Goal: Task Accomplishment & Management: Manage account settings

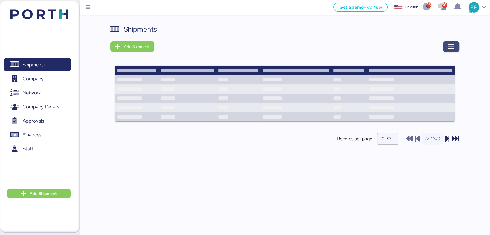
click at [446, 47] on span "button" at bounding box center [451, 46] width 16 height 10
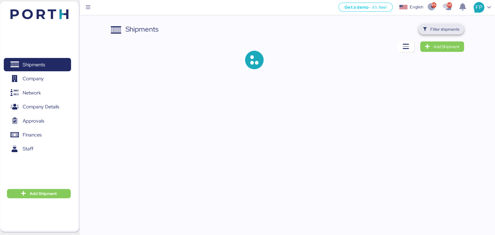
click at [433, 29] on span "Filter shipments" at bounding box center [444, 29] width 29 height 7
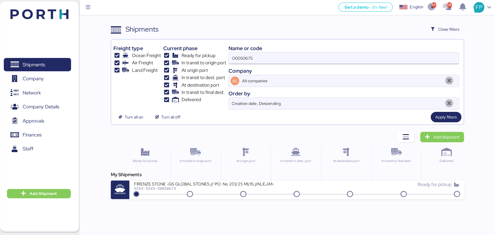
click at [242, 61] on input "O0050675" at bounding box center [344, 58] width 230 height 12
paste input "1787"
type input "O0051787"
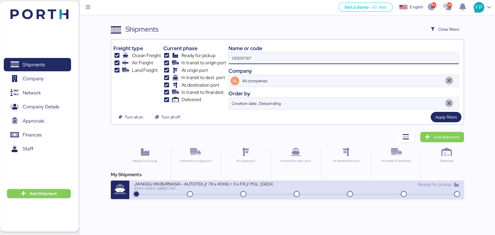
click at [208, 189] on div "XXXX-XXXX-O0051787" at bounding box center [203, 188] width 139 height 4
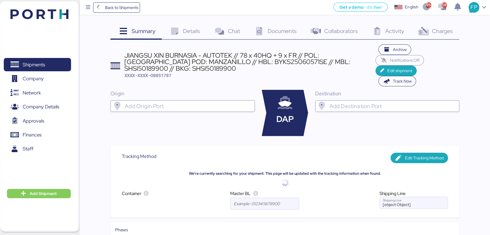
click at [443, 30] on span "Charges" at bounding box center [442, 31] width 21 height 8
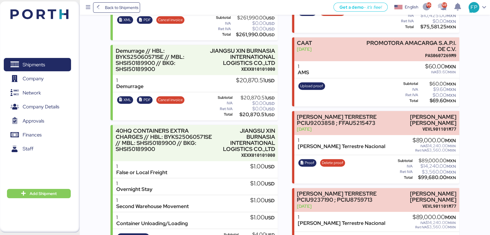
scroll to position [170, 0]
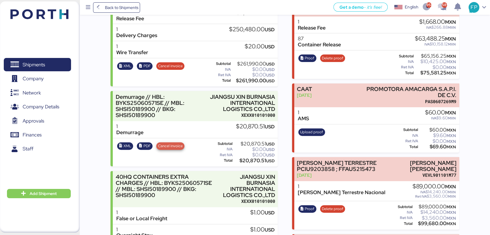
click at [170, 150] on span "Cancel invoice" at bounding box center [170, 146] width 28 height 8
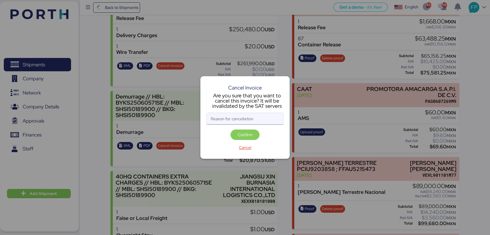
click at [226, 116] on input "Reason for cancellation" at bounding box center [245, 119] width 77 height 12
type input ","
type input "monto incorrcto"
click at [250, 138] on span "Confirm" at bounding box center [245, 134] width 15 height 7
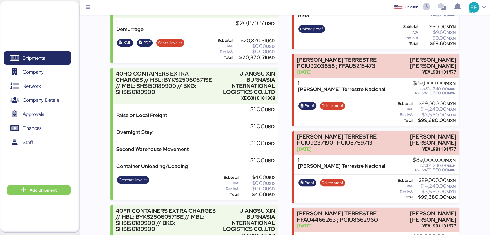
scroll to position [227, 0]
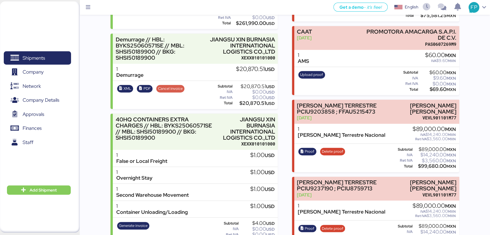
click at [174, 90] on span "Cancel invoice" at bounding box center [170, 89] width 25 height 6
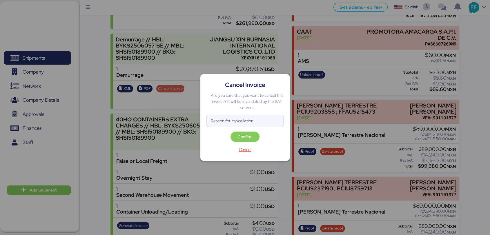
scroll to position [0, 0]
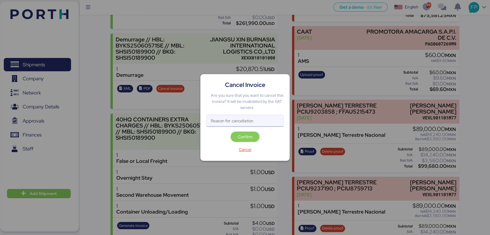
click at [215, 119] on input "Reason for cancellation" at bounding box center [245, 121] width 77 height 12
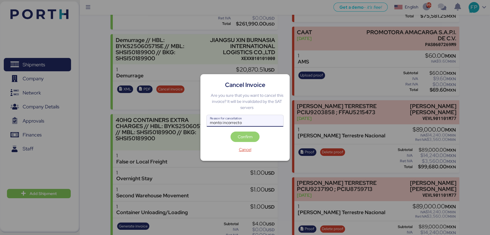
type input "monto incorrecto"
click at [239, 141] on span "Confirm" at bounding box center [244, 137] width 29 height 10
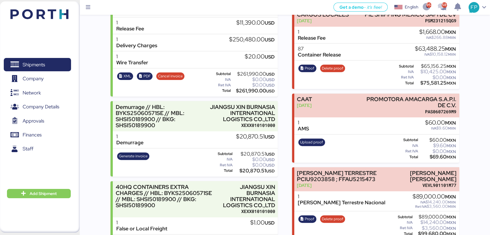
scroll to position [160, 0]
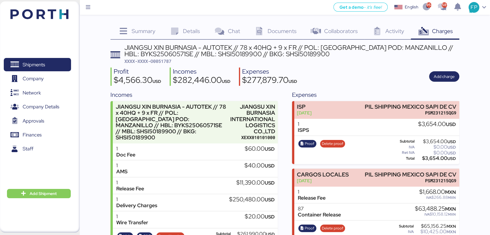
click at [168, 61] on span "XXXX-XXXX-O0051787" at bounding box center [147, 61] width 47 height 6
copy span "O0051787"
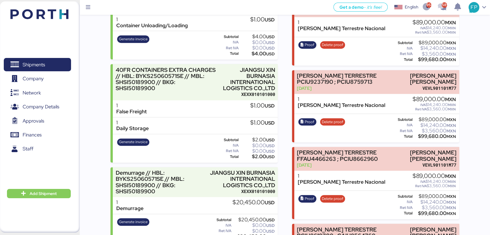
scroll to position [401, 0]
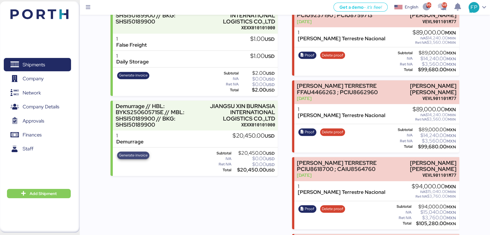
click at [133, 157] on span "Generate invoice" at bounding box center [133, 155] width 29 height 6
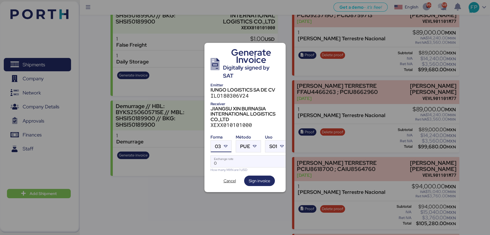
click at [220, 146] on span "03" at bounding box center [218, 146] width 6 height 5
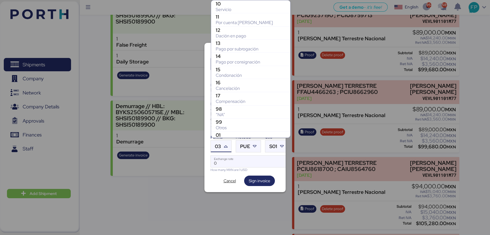
scroll to position [111, 0]
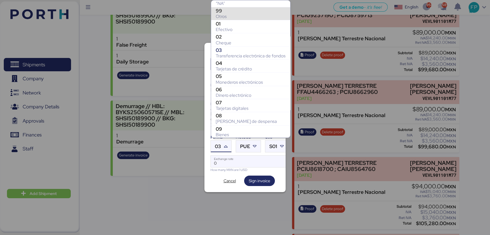
click at [233, 12] on div "99" at bounding box center [251, 11] width 70 height 6
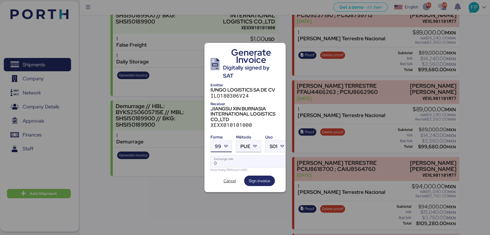
click at [246, 144] on span "PUE" at bounding box center [245, 146] width 10 height 5
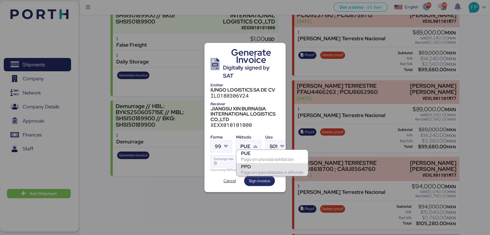
click at [252, 166] on div "PPD" at bounding box center [272, 167] width 62 height 6
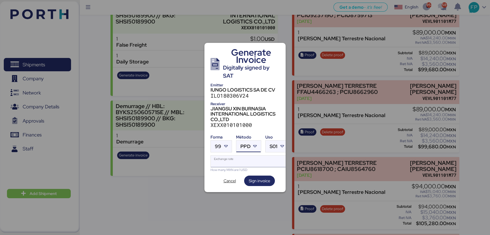
click at [239, 164] on input "Exchange rate" at bounding box center [249, 162] width 77 height 12
type input "0"
paste input "18.6800"
type input "18.68"
click at [266, 176] on span "Sign invoice" at bounding box center [259, 181] width 31 height 10
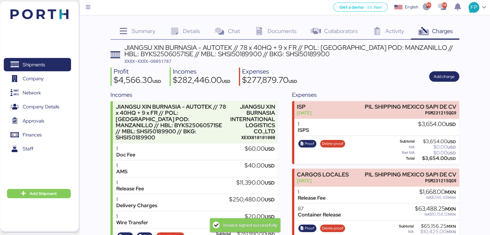
click at [165, 59] on span "XXXX-XXXX-O0051787" at bounding box center [147, 61] width 47 height 6
copy span "O0051787"
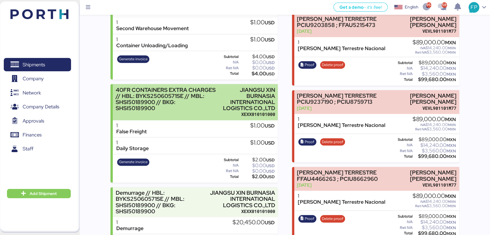
scroll to position [394, 0]
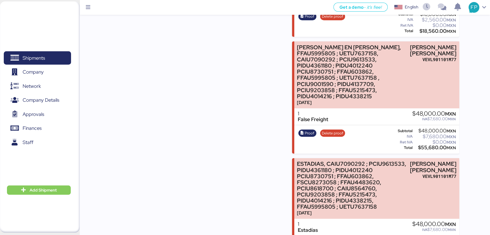
scroll to position [4294, 0]
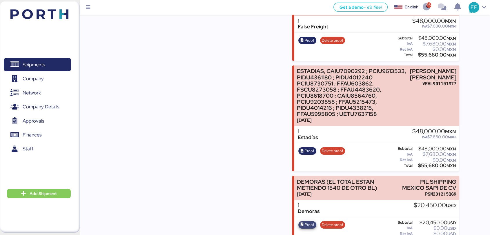
click at [307, 222] on span "Proof" at bounding box center [310, 225] width 10 height 6
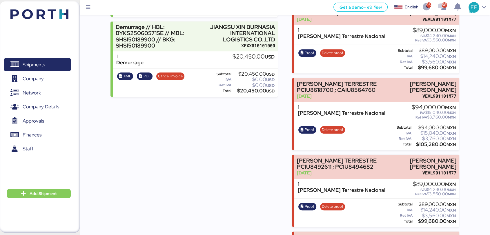
scroll to position [441, 0]
